Goal: Transaction & Acquisition: Download file/media

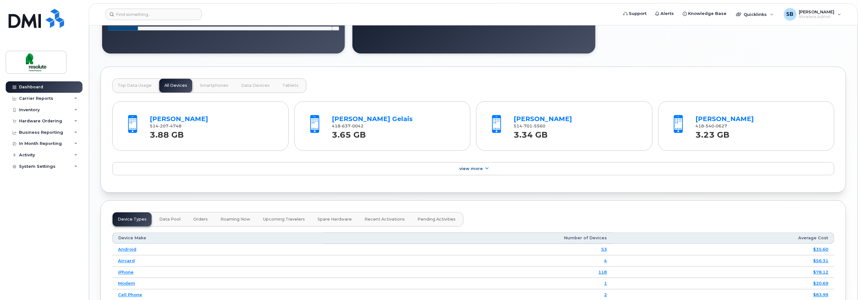
scroll to position [664, 0]
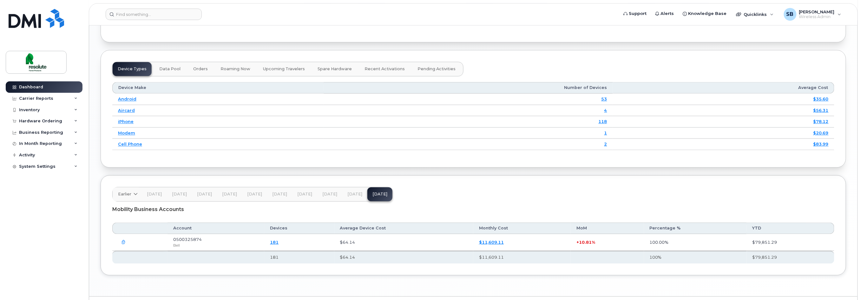
scroll to position [762, 0]
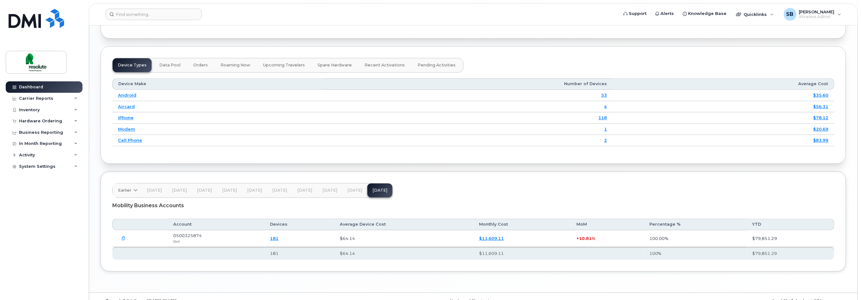
click at [123, 239] on icon "button" at bounding box center [124, 238] width 4 height 4
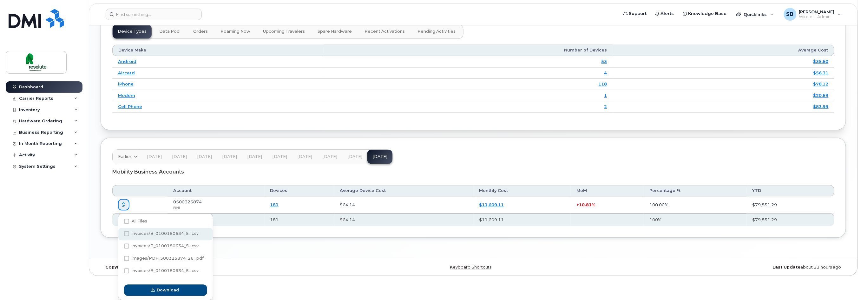
scroll to position [795, 0]
click at [126, 234] on span at bounding box center [126, 233] width 5 height 5
click at [120, 234] on input "invoices/B_0100180634_5...csv" at bounding box center [117, 234] width 3 height 3
checkbox input "true"
click at [163, 292] on span "Download" at bounding box center [168, 290] width 22 height 6
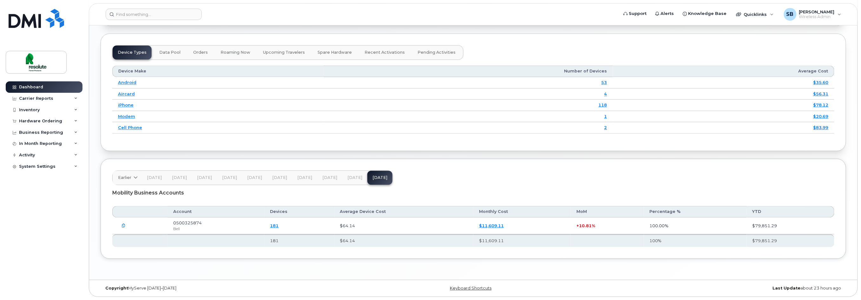
scroll to position [776, 0]
click at [124, 225] on icon "button" at bounding box center [124, 225] width 4 height 4
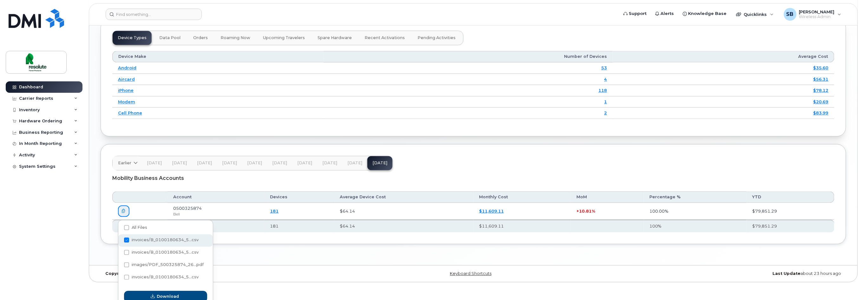
scroll to position [795, 0]
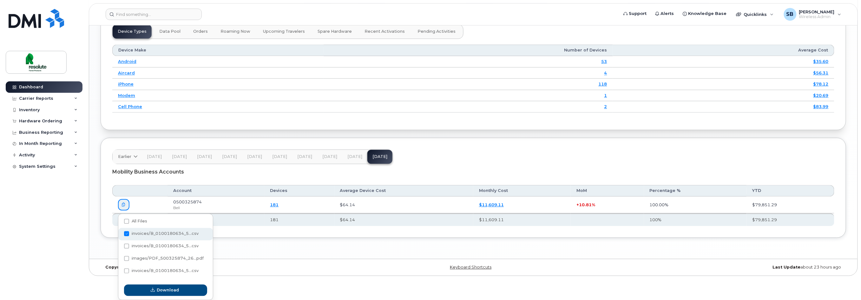
click at [124, 232] on span at bounding box center [126, 233] width 5 height 5
click at [120, 232] on input "invoices/B_0100180634_5...csv" at bounding box center [117, 233] width 3 height 3
checkbox input "false"
